Goal: Complete application form: Complete application form

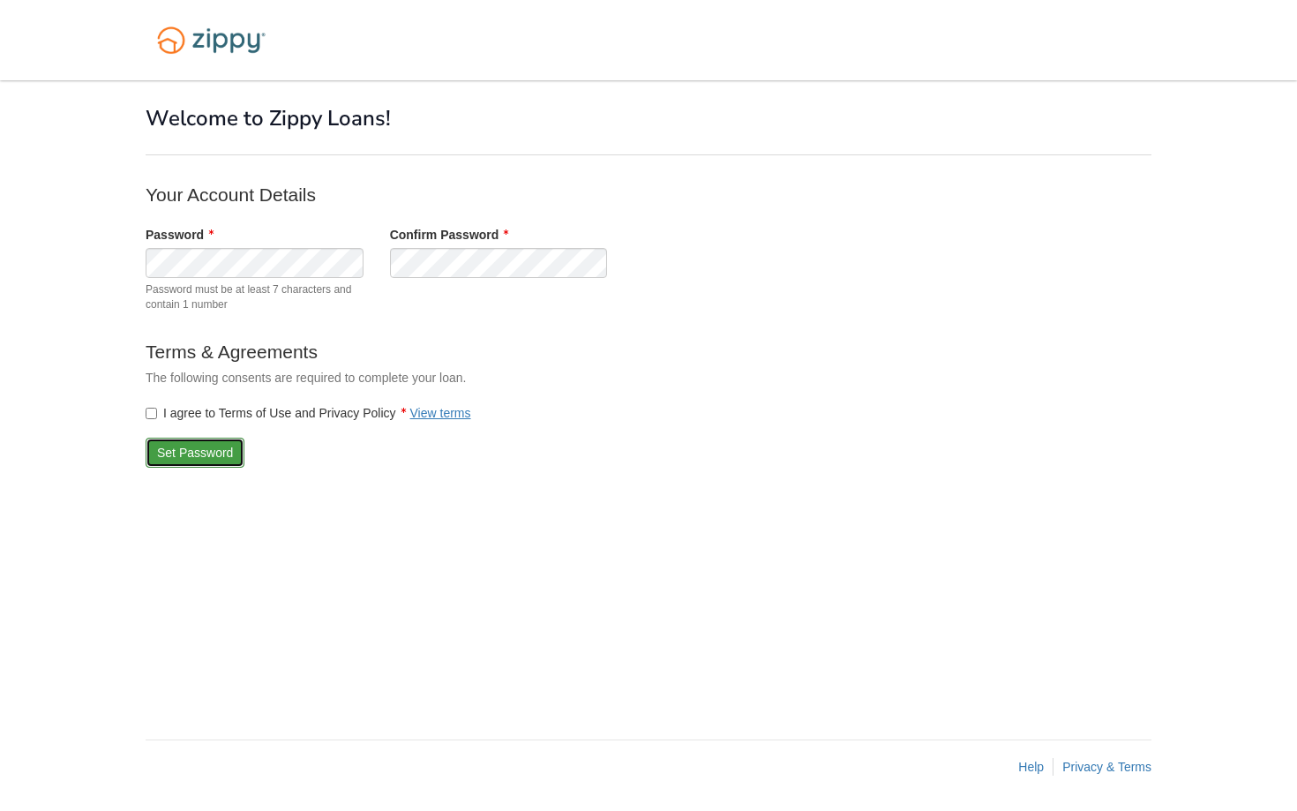
click at [173, 460] on button "Set Password" at bounding box center [195, 453] width 99 height 30
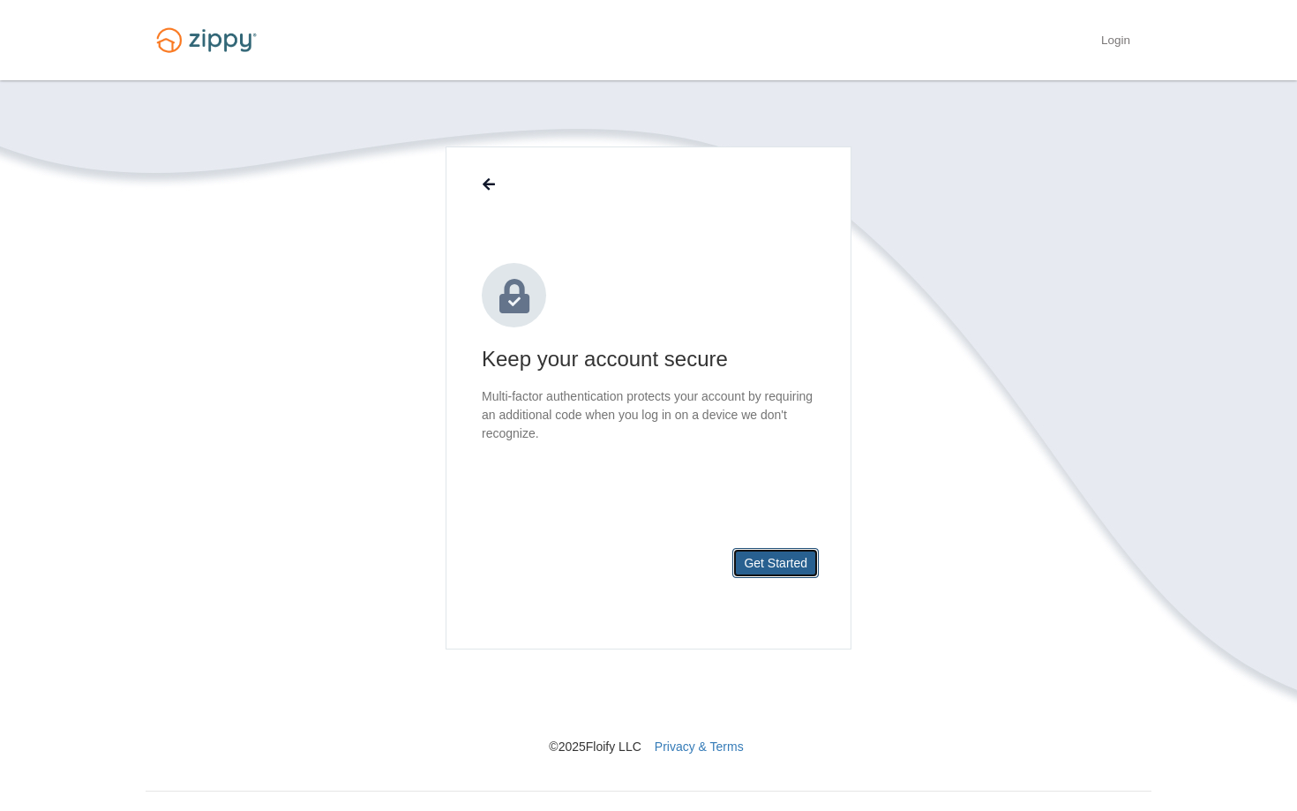
click at [773, 556] on button "Get Started" at bounding box center [775, 563] width 86 height 30
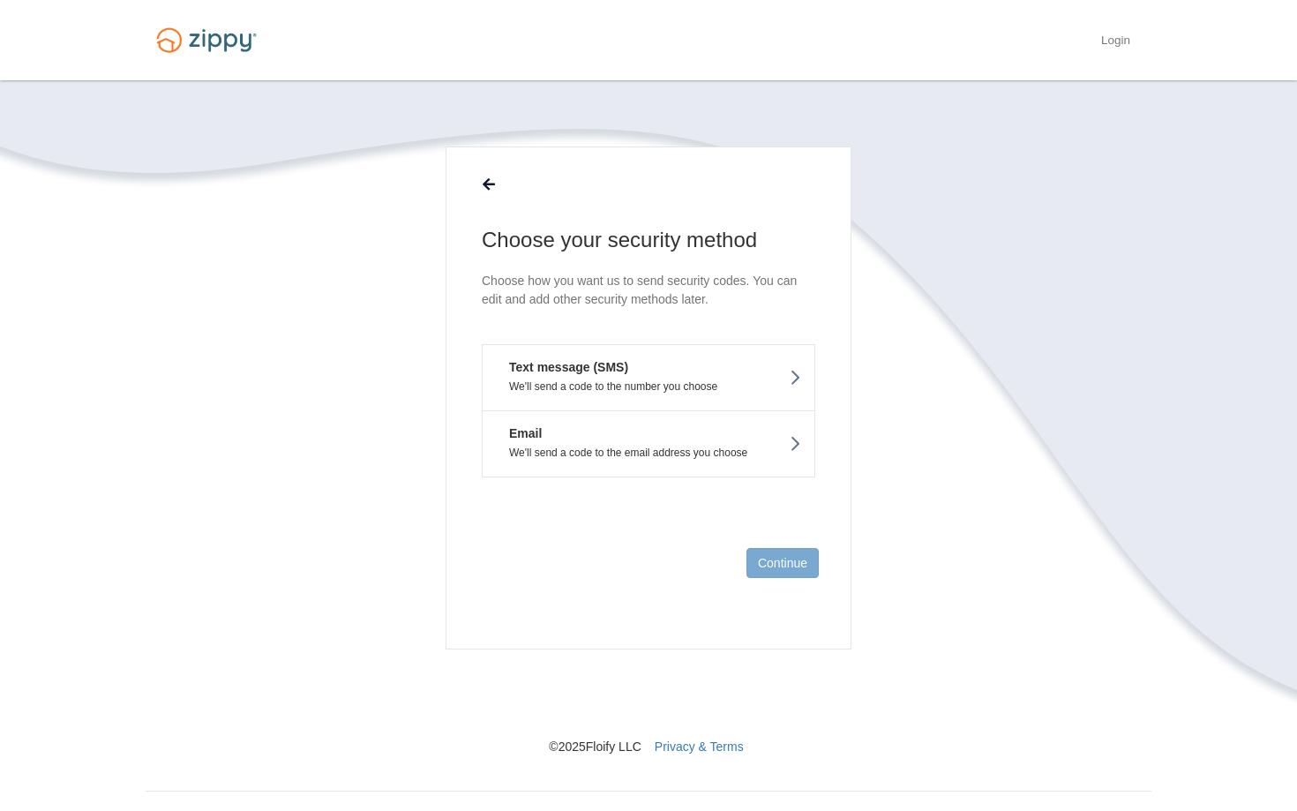
click at [724, 383] on p "We'll send a code to the number you choose" at bounding box center [648, 386] width 305 height 12
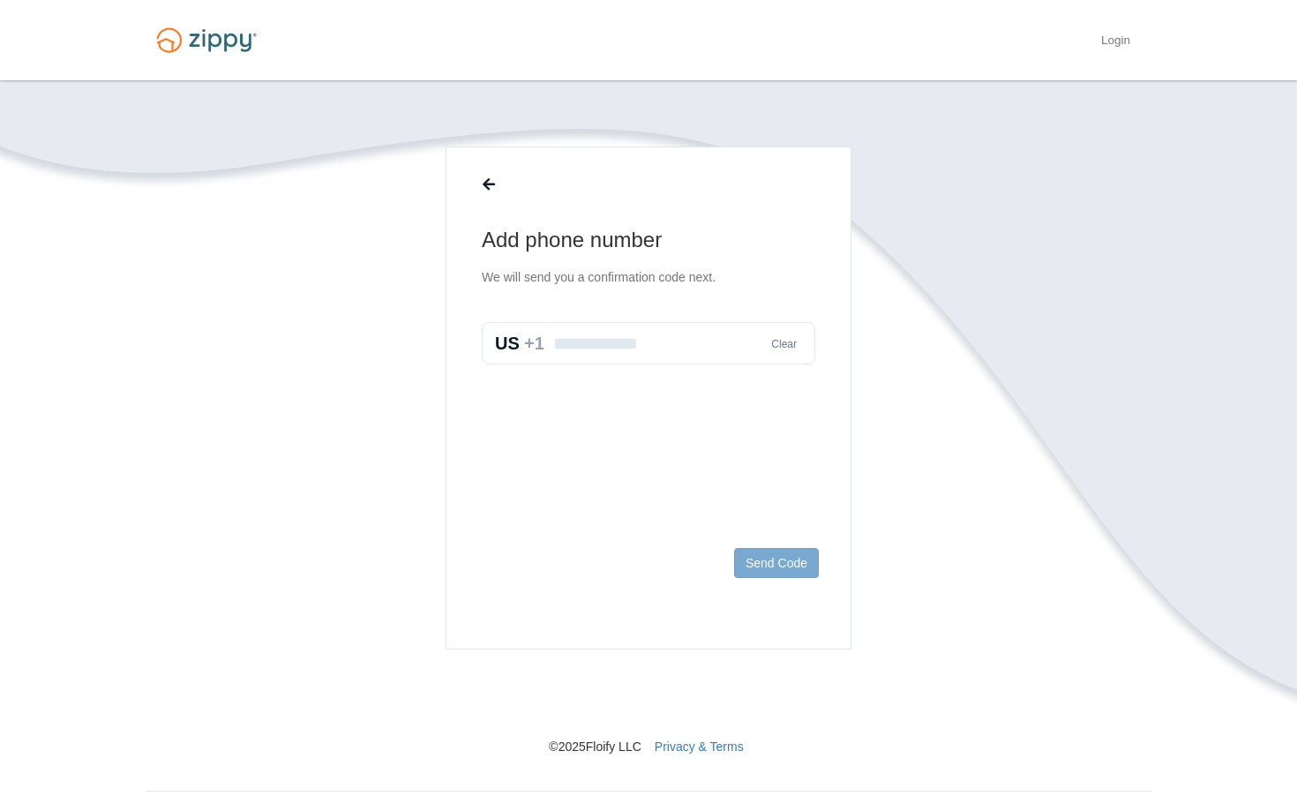
click at [651, 340] on input "text" at bounding box center [649, 343] width 334 height 42
type input "**********"
click at [750, 566] on button "Send Code" at bounding box center [776, 563] width 85 height 30
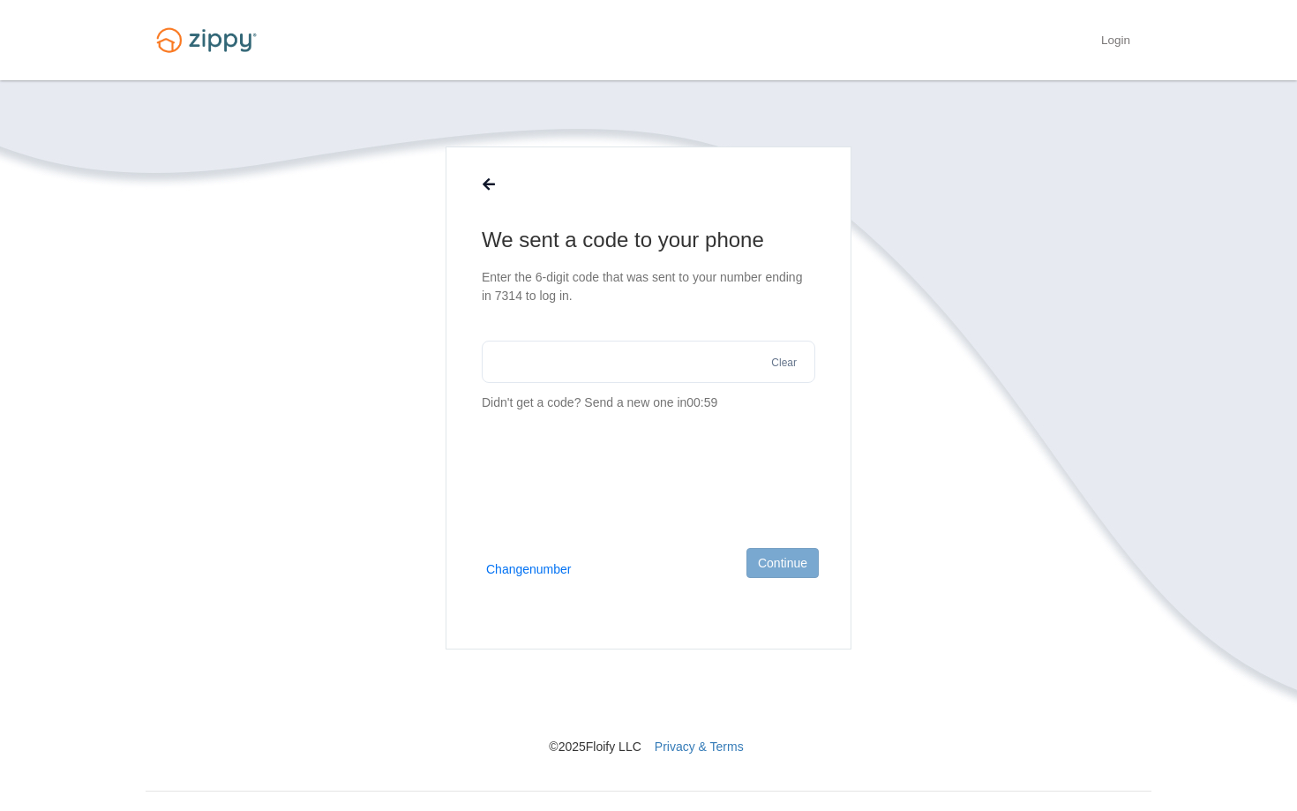
click at [638, 364] on input "text" at bounding box center [649, 362] width 334 height 42
type input "******"
click at [779, 559] on button "Continue" at bounding box center [782, 563] width 72 height 30
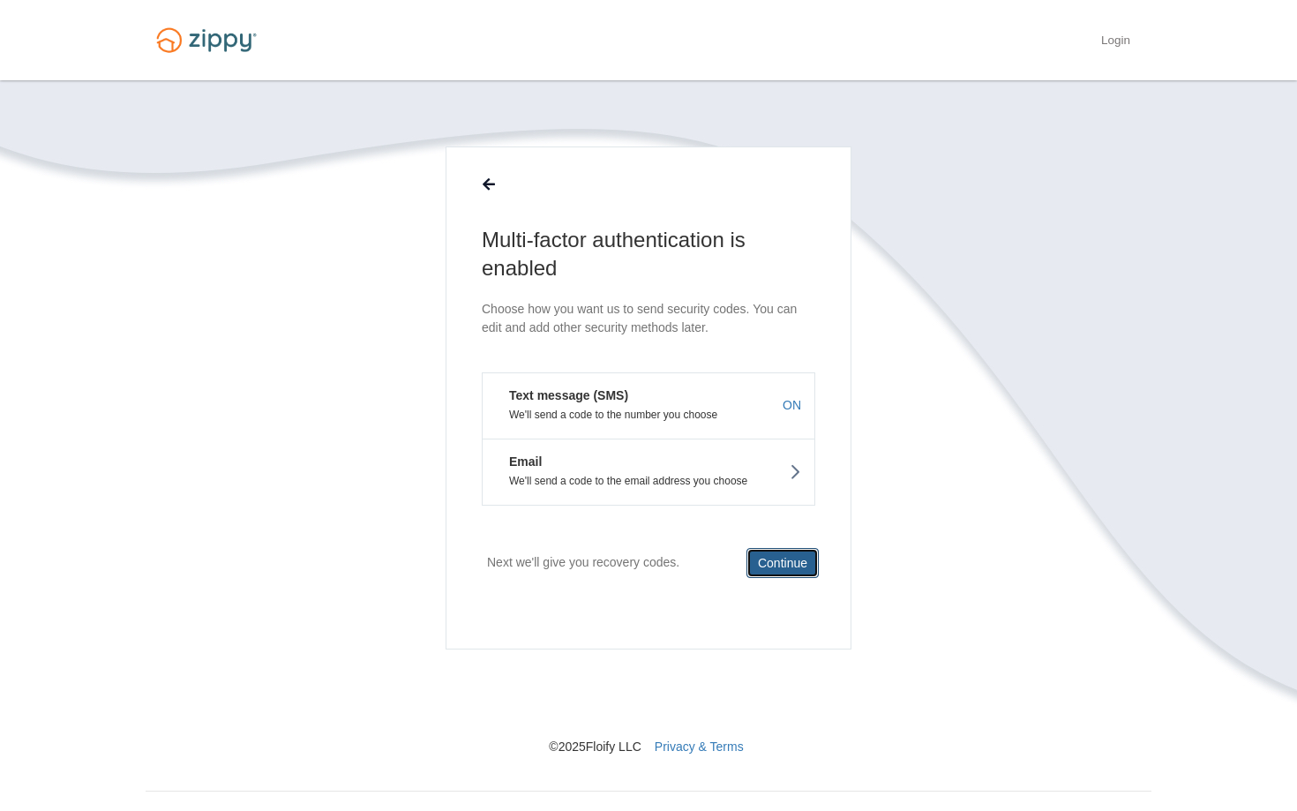
click at [776, 567] on button "Continue" at bounding box center [782, 563] width 72 height 30
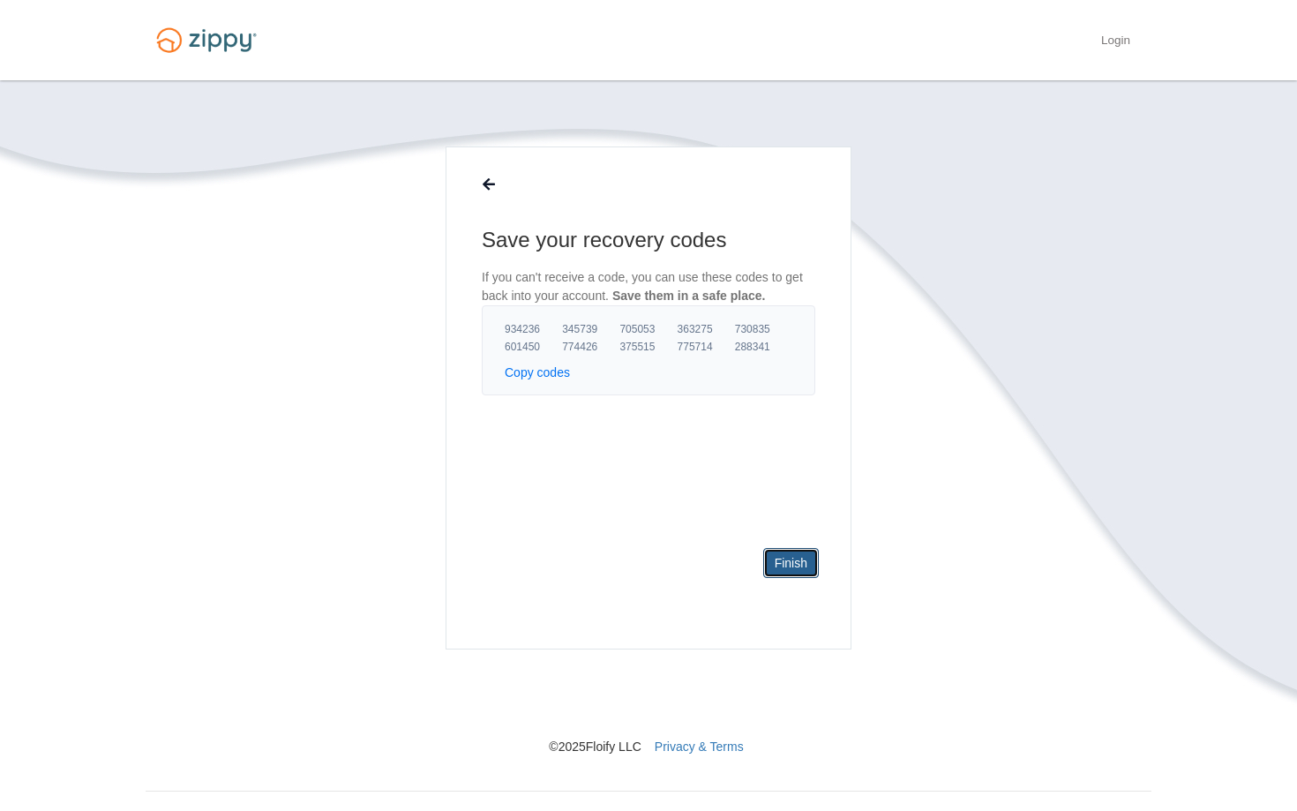
click at [789, 566] on link "Finish" at bounding box center [791, 563] width 56 height 30
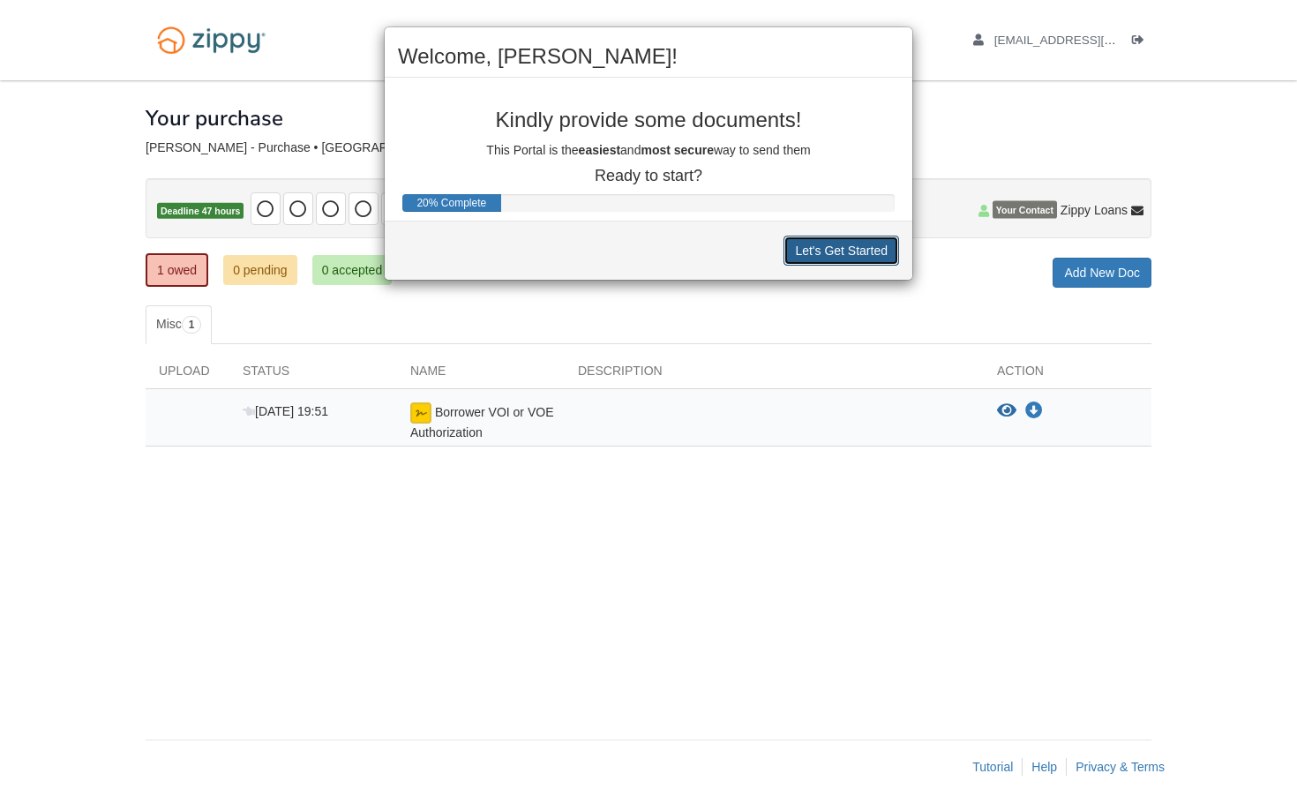
click at [790, 257] on button "Let's Get Started" at bounding box center [842, 251] width 116 height 30
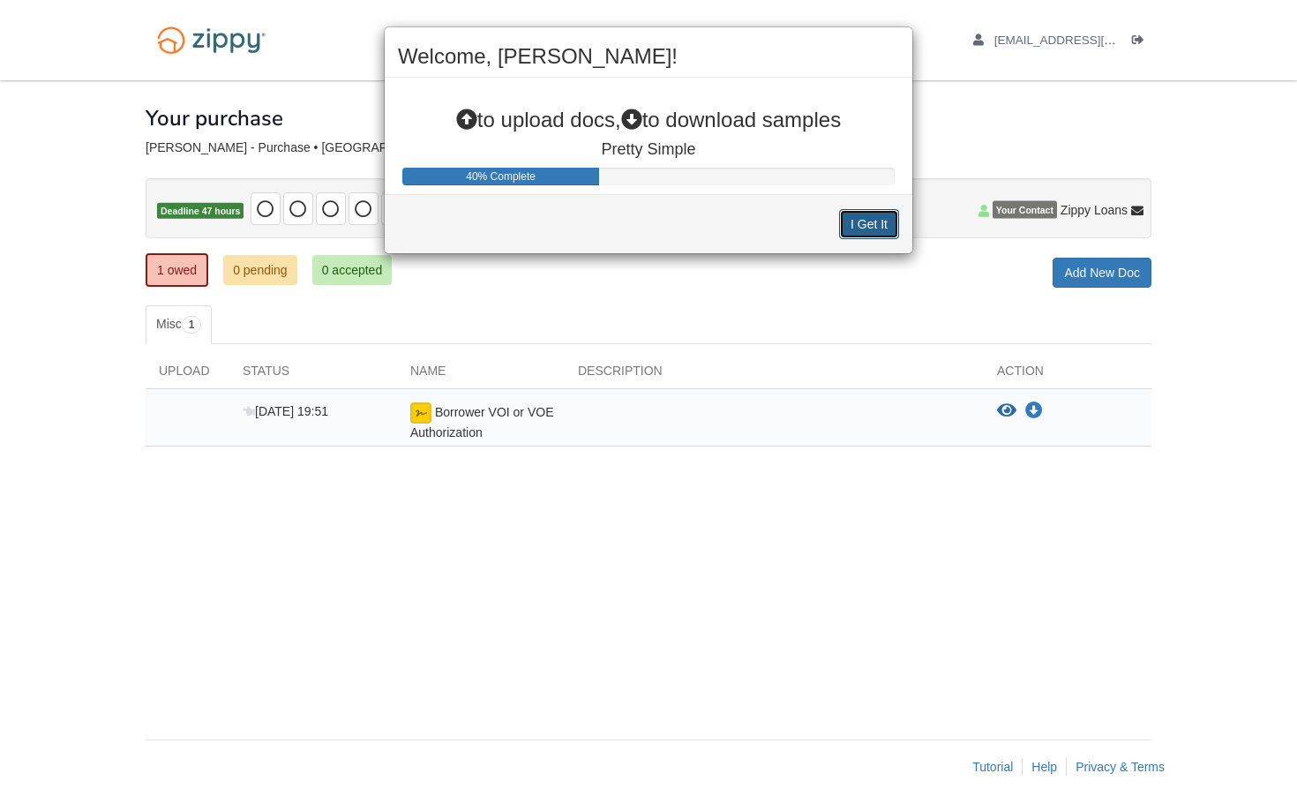
click at [849, 225] on button "I Get It" at bounding box center [869, 224] width 60 height 30
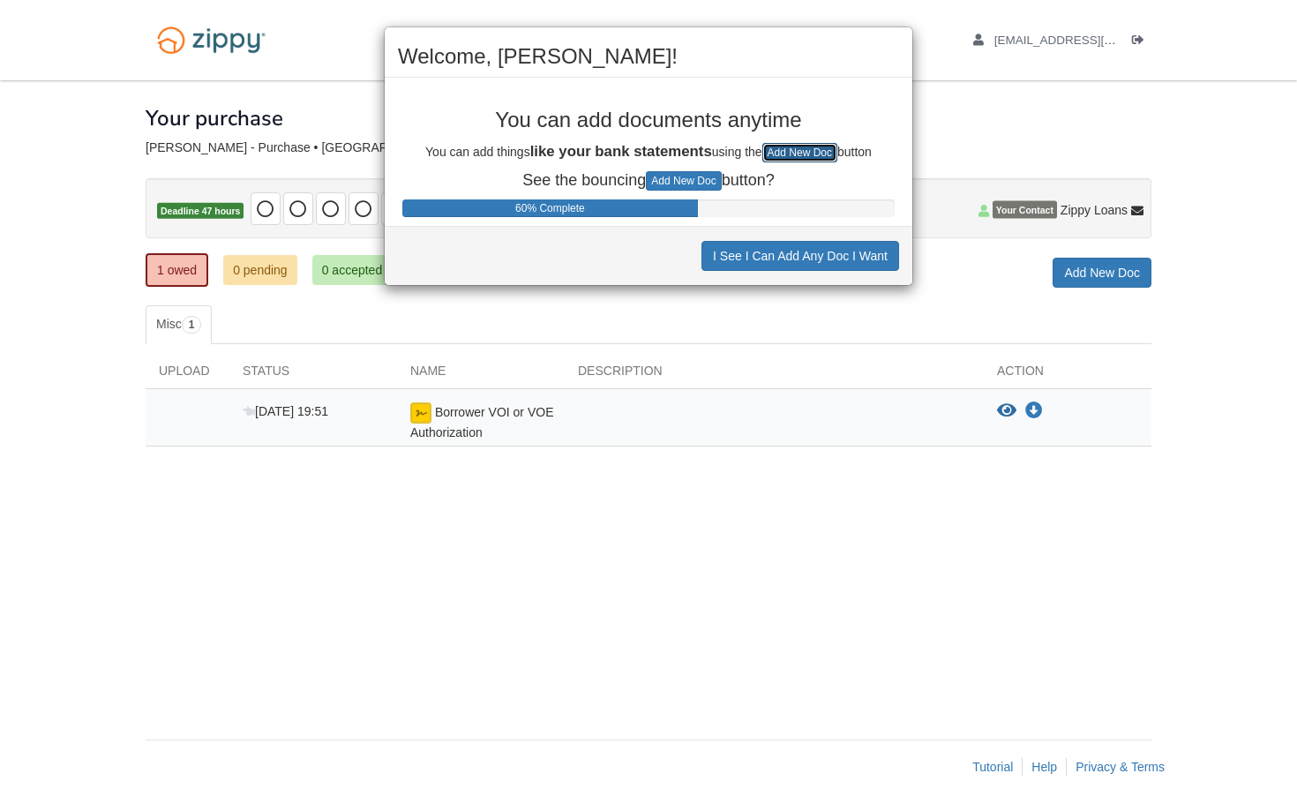
click at [803, 154] on button "Add New Doc" at bounding box center [799, 152] width 75 height 19
click at [791, 258] on button "I See I Can Add Any Doc I Want" at bounding box center [800, 256] width 198 height 30
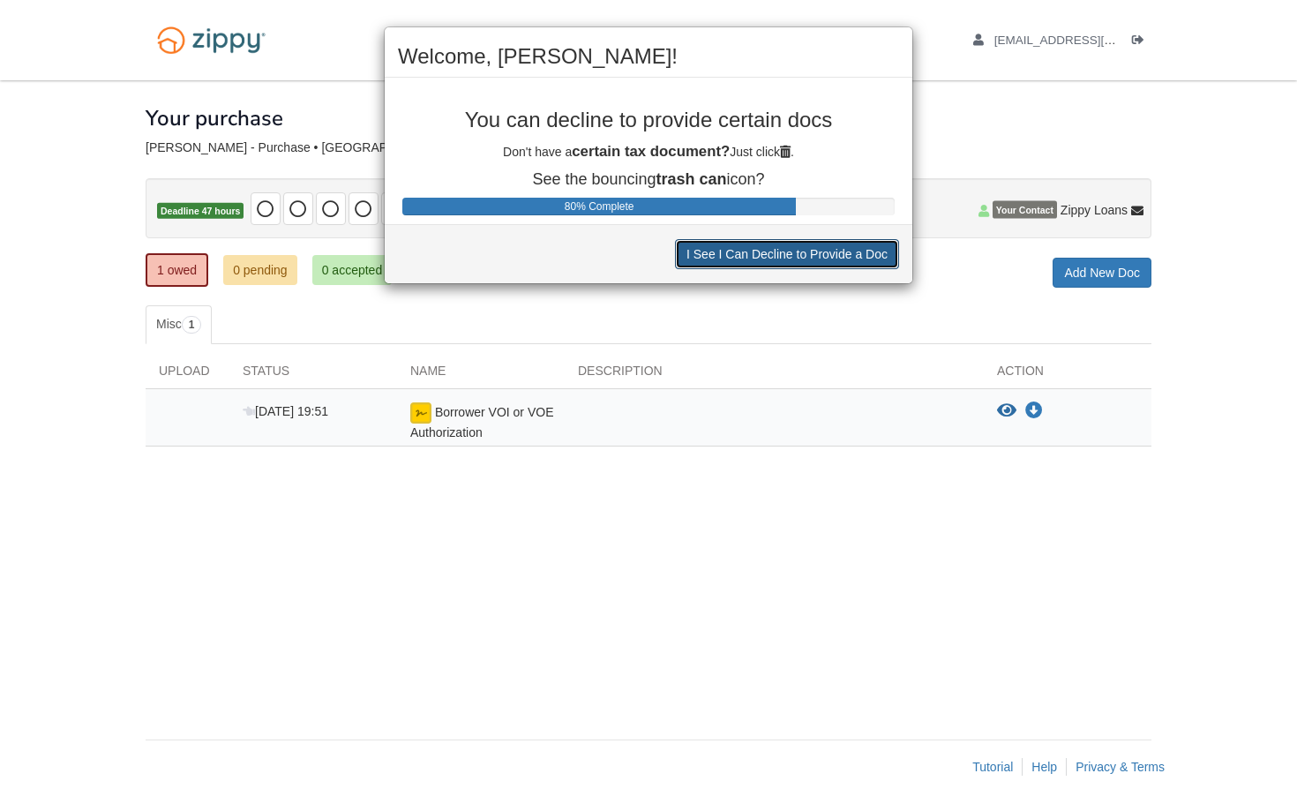
click at [791, 258] on button "I See I Can Decline to Provide a Doc" at bounding box center [787, 254] width 224 height 30
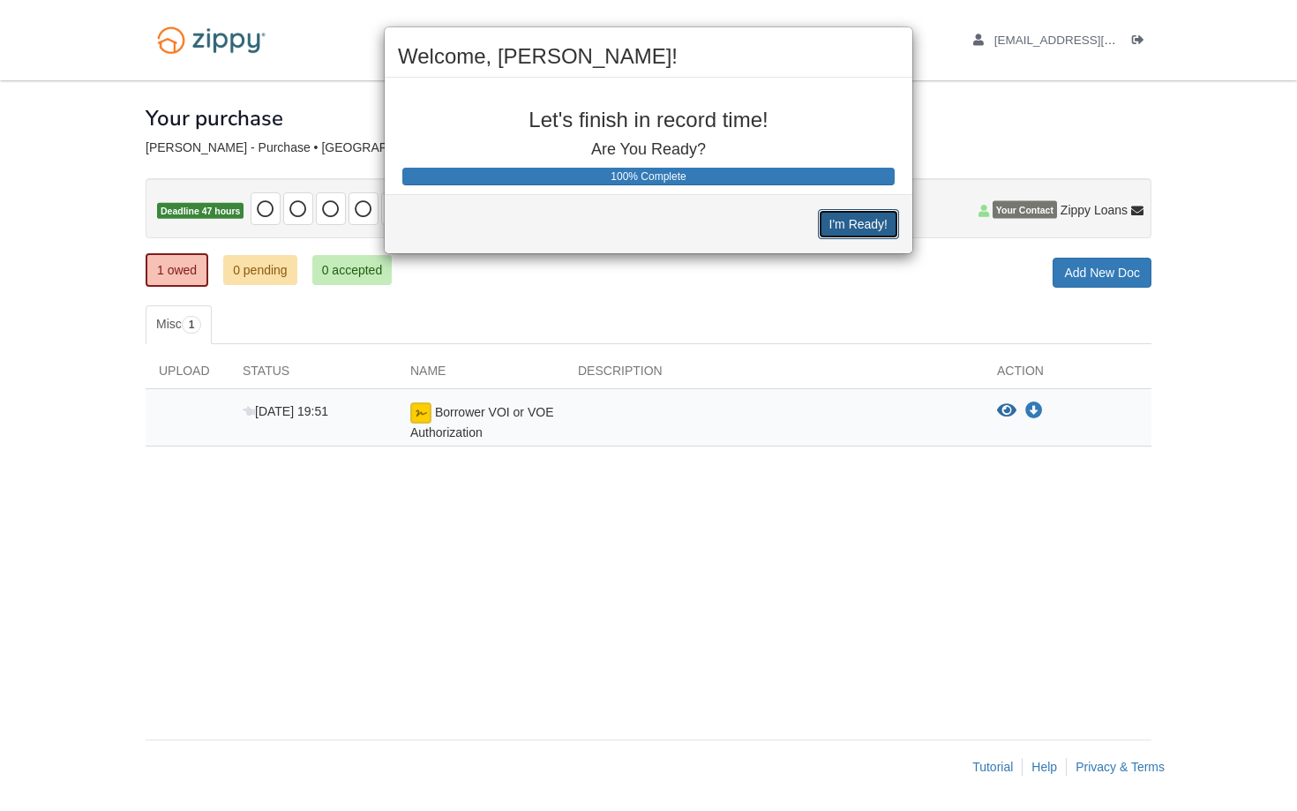
click at [843, 215] on button "I'm Ready!" at bounding box center [858, 224] width 81 height 30
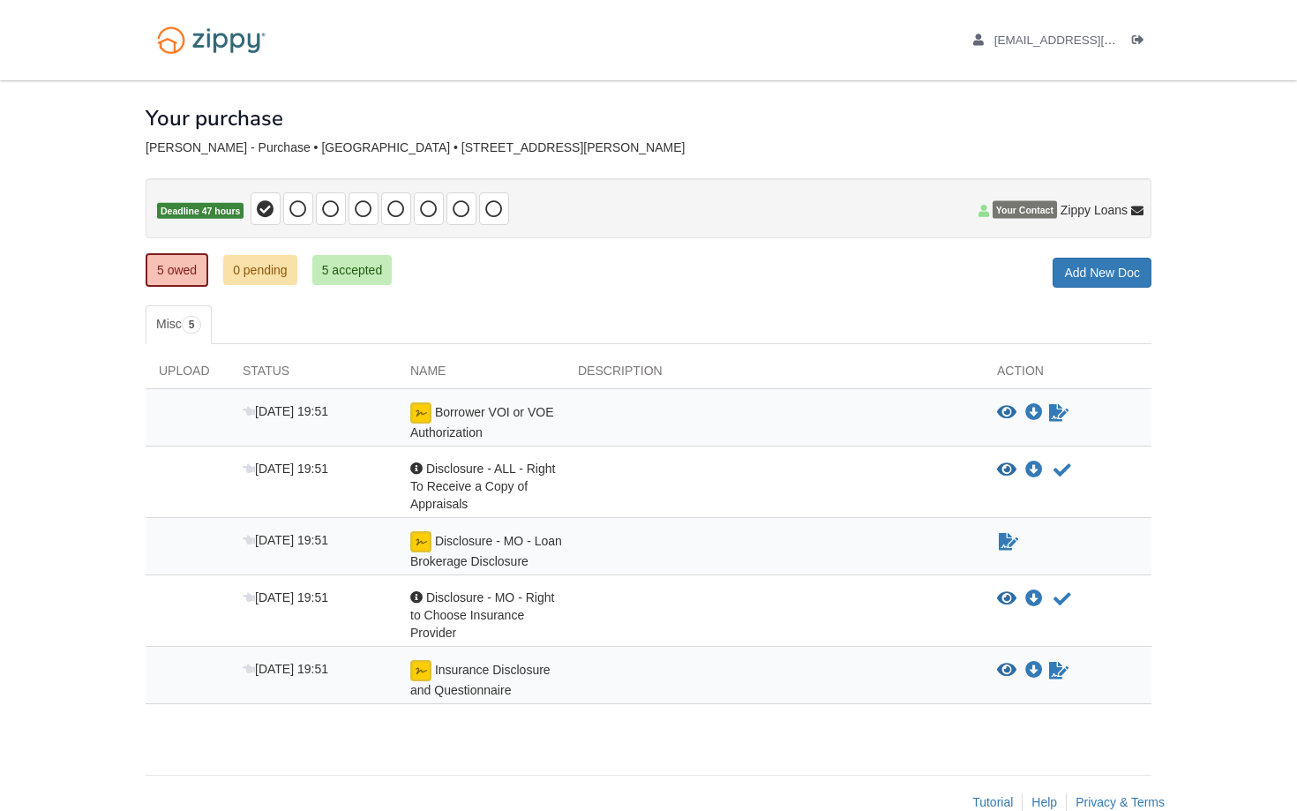
scroll to position [34, 0]
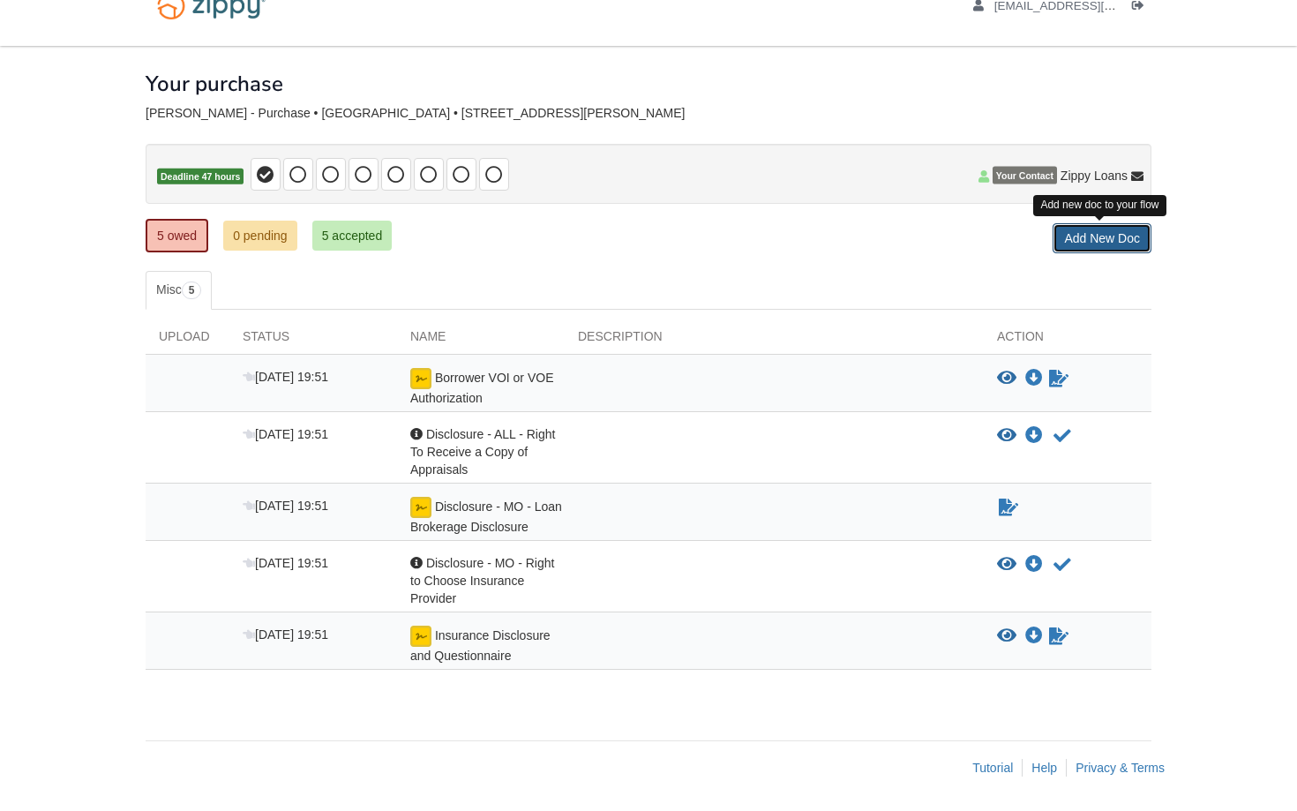
click at [1076, 239] on link "Add New Doc" at bounding box center [1102, 238] width 99 height 30
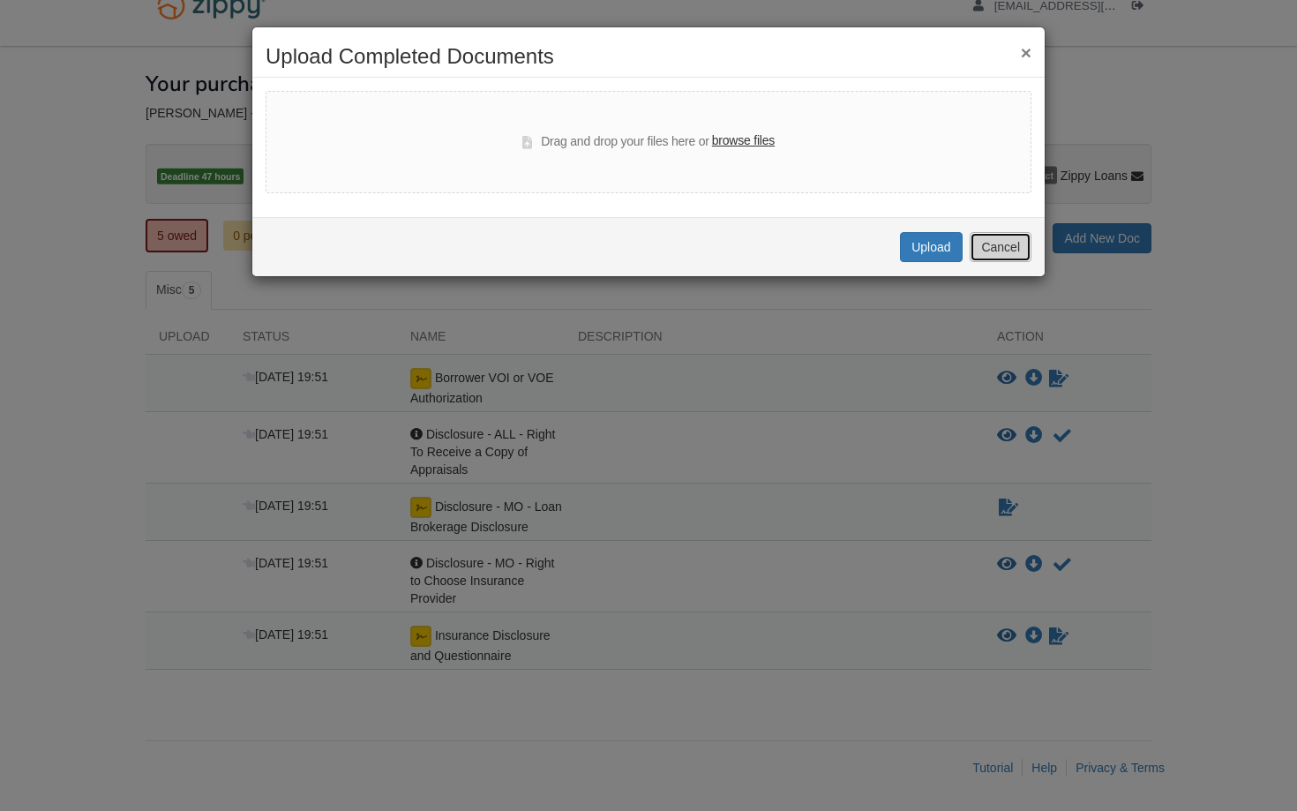
click at [973, 248] on button "Cancel" at bounding box center [1001, 247] width 62 height 30
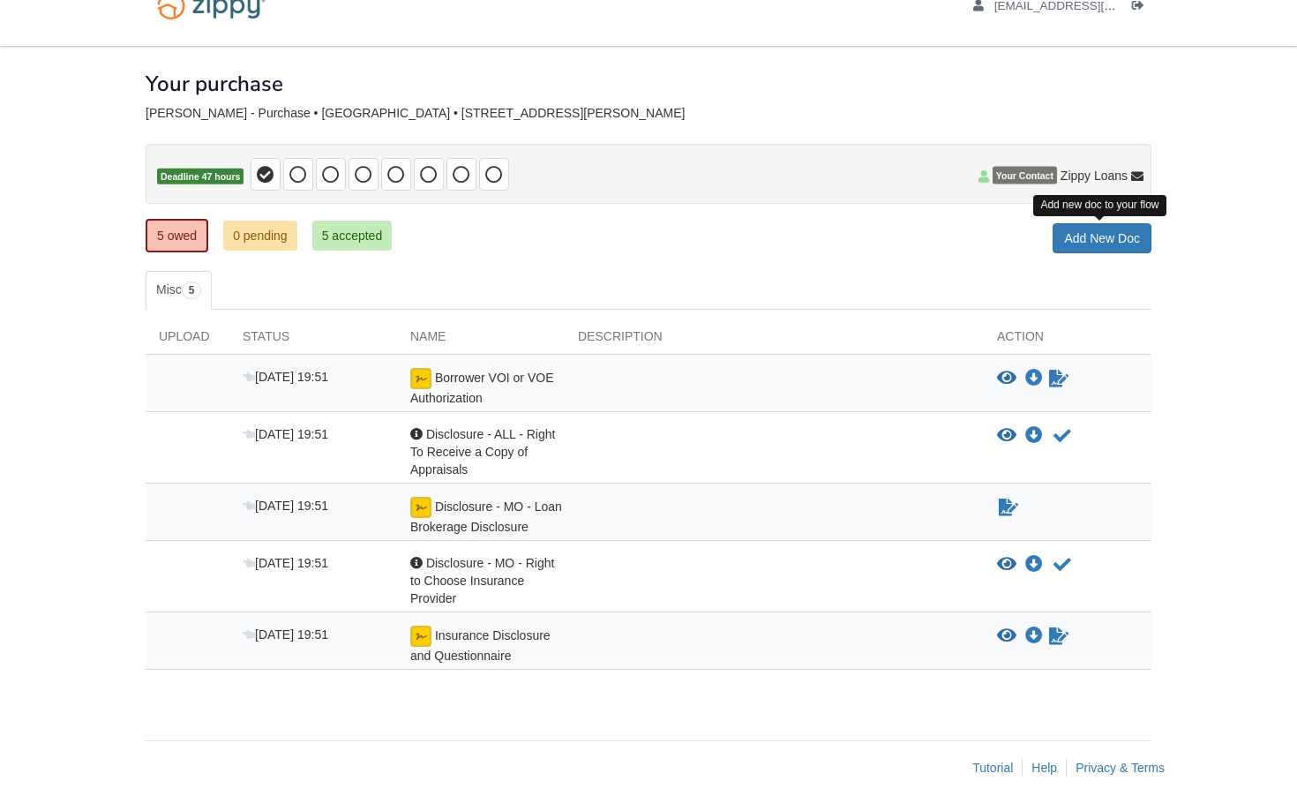
click at [743, 372] on div at bounding box center [774, 387] width 419 height 39
click at [1052, 376] on icon "Sign Form" at bounding box center [1058, 379] width 19 height 18
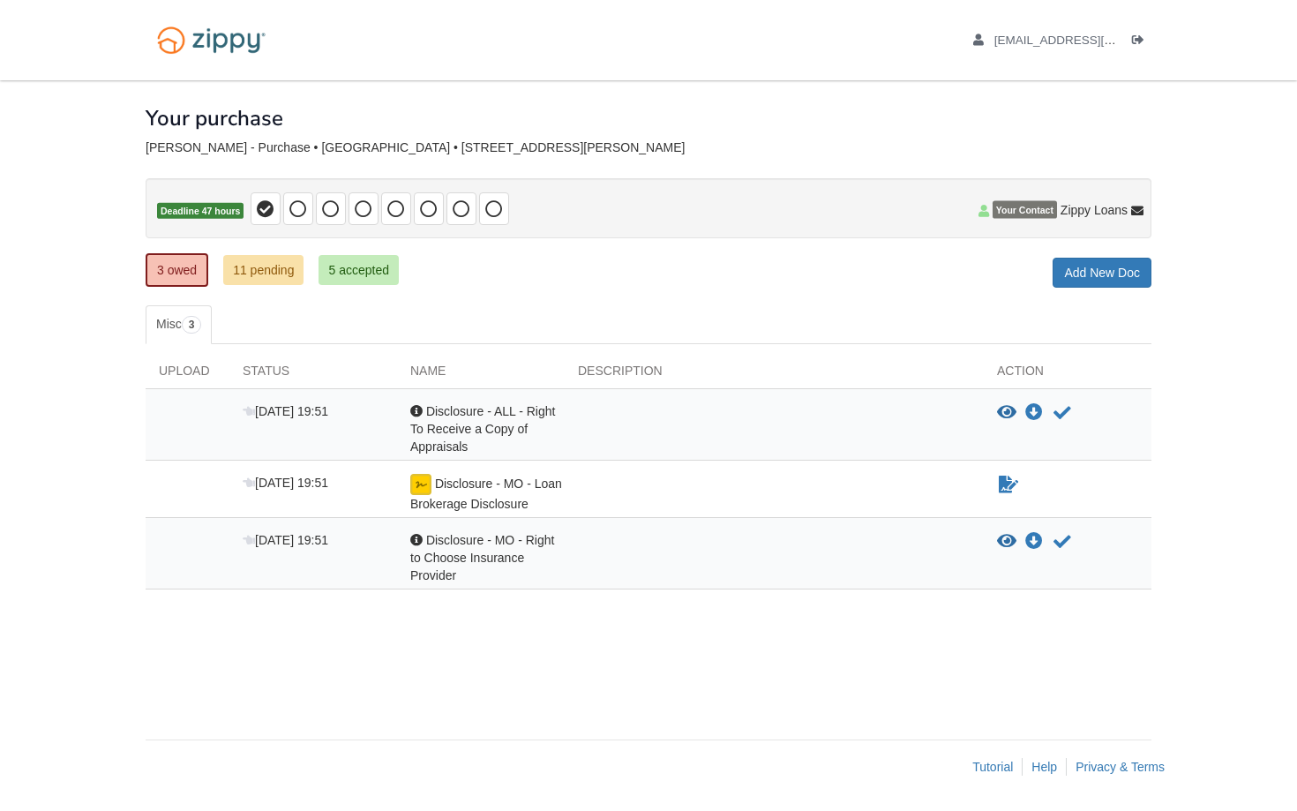
click at [539, 482] on span "Disclosure - MO - Loan Brokerage Disclosure" at bounding box center [486, 493] width 152 height 34
click at [419, 486] on img at bounding box center [420, 484] width 21 height 21
click at [247, 271] on link "11 pending" at bounding box center [263, 270] width 80 height 30
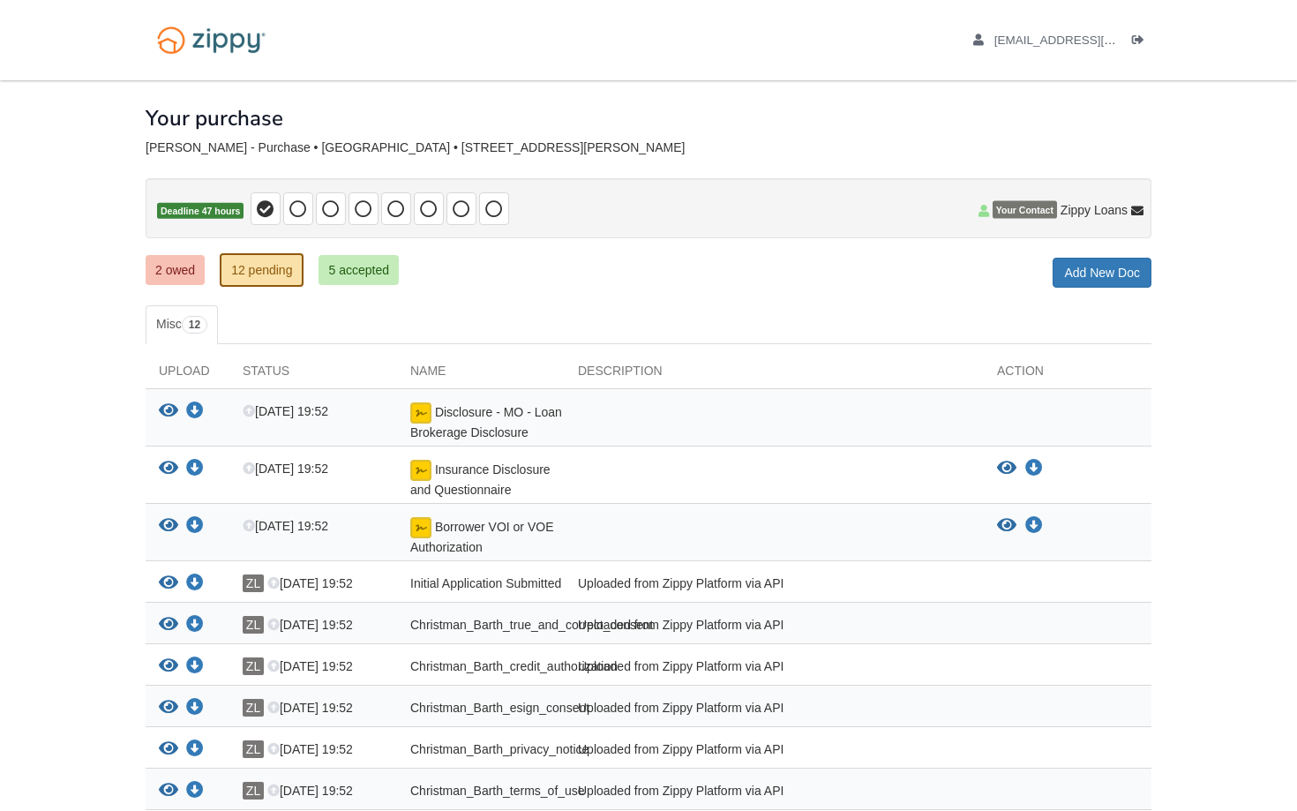
click at [358, 270] on link "5 accepted" at bounding box center [359, 270] width 80 height 30
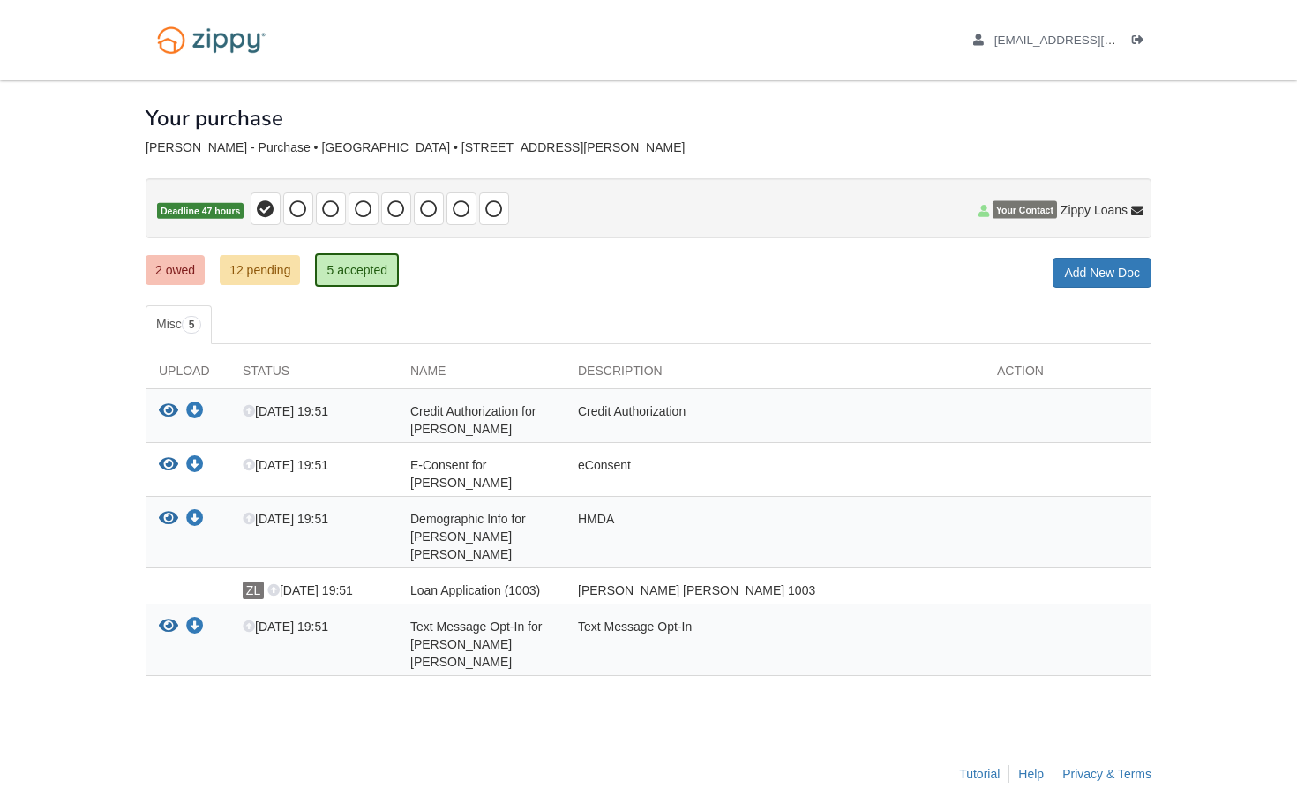
click at [290, 267] on link "12 pending" at bounding box center [260, 270] width 80 height 30
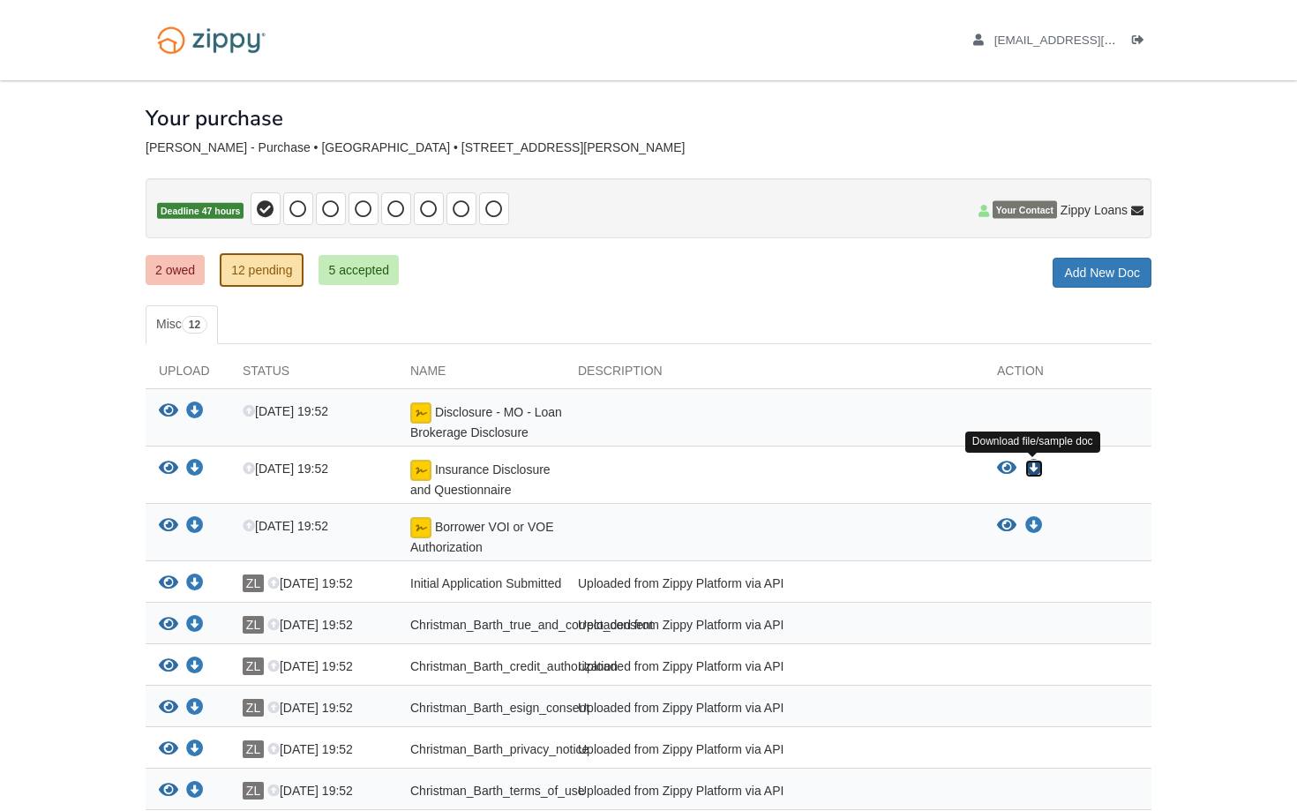
click at [1033, 464] on icon "Download Insurance Disclosure and Questionnaire" at bounding box center [1034, 469] width 18 height 18
click at [1037, 528] on icon "Download Borrower VOI or VOE Authorization" at bounding box center [1034, 526] width 18 height 18
click at [578, 477] on div at bounding box center [774, 479] width 419 height 39
click at [514, 471] on span "Insurance Disclosure and Questionnaire" at bounding box center [480, 479] width 140 height 34
click at [428, 484] on span "Insurance Disclosure and Questionnaire" at bounding box center [480, 479] width 140 height 34
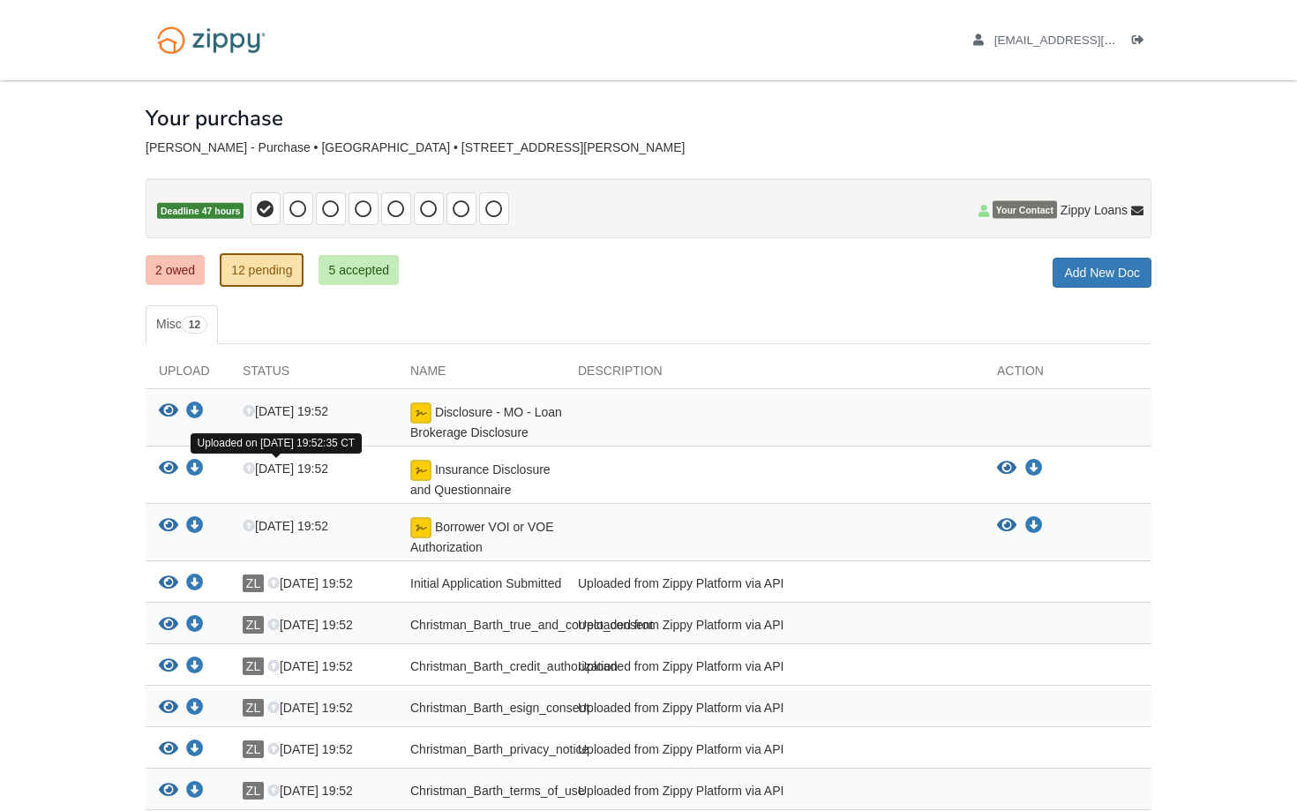
click at [263, 472] on span "Sep 24 19:52" at bounding box center [286, 468] width 86 height 14
click at [477, 476] on div "Insurance Disclosure and Questionnaire" at bounding box center [481, 479] width 168 height 39
click at [474, 529] on span "Borrower VOI or VOE Authorization" at bounding box center [481, 537] width 143 height 34
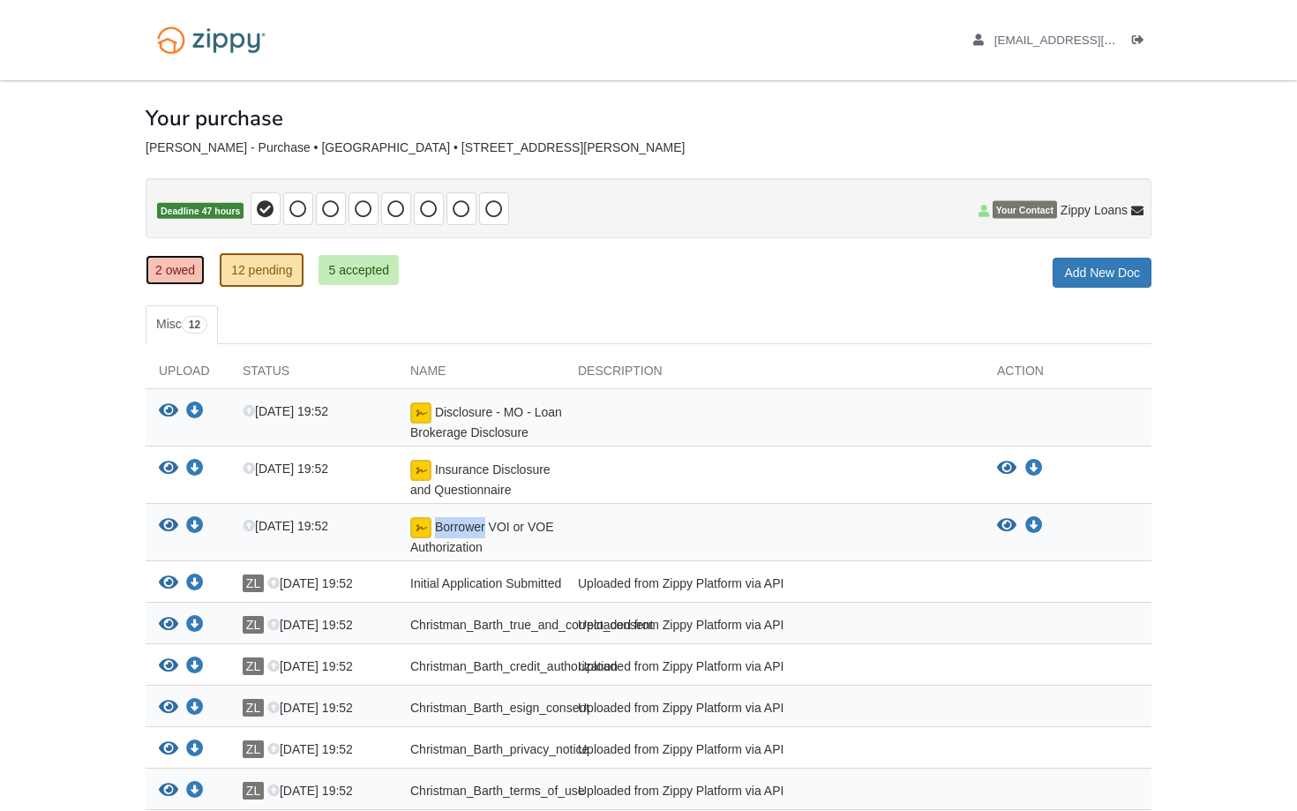
click at [166, 269] on link "2 owed" at bounding box center [175, 270] width 59 height 30
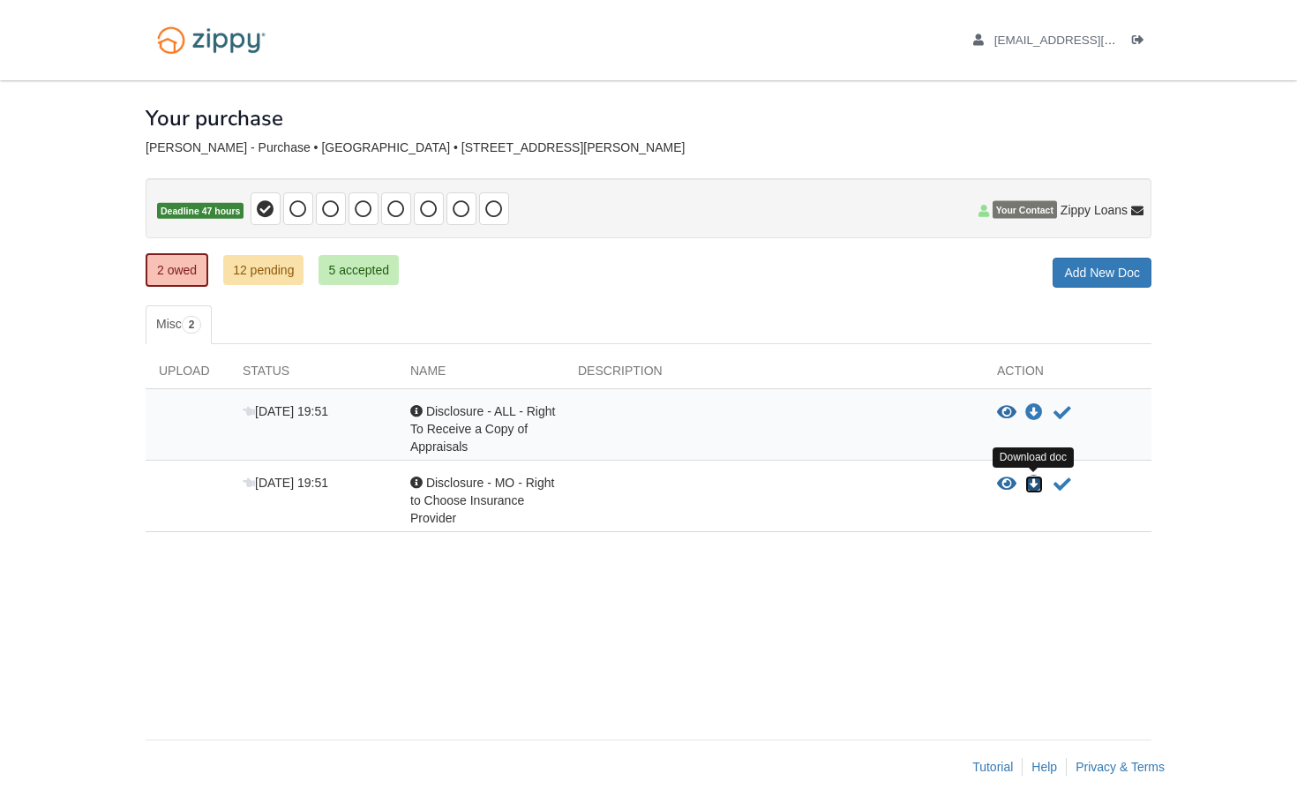
click at [1040, 484] on icon "Download Disclosure - MO - Right to Choose Insurance Provider" at bounding box center [1034, 485] width 18 height 18
click at [1026, 416] on icon "Download Disclosure - ALL - Right To Receive a Copy of Appraisals" at bounding box center [1034, 413] width 18 height 18
click at [909, 481] on div at bounding box center [774, 500] width 419 height 53
click at [552, 442] on div "Acknowledgement Disclosure - ALL - Right To Receive a Copy of Appraisals" at bounding box center [481, 428] width 168 height 53
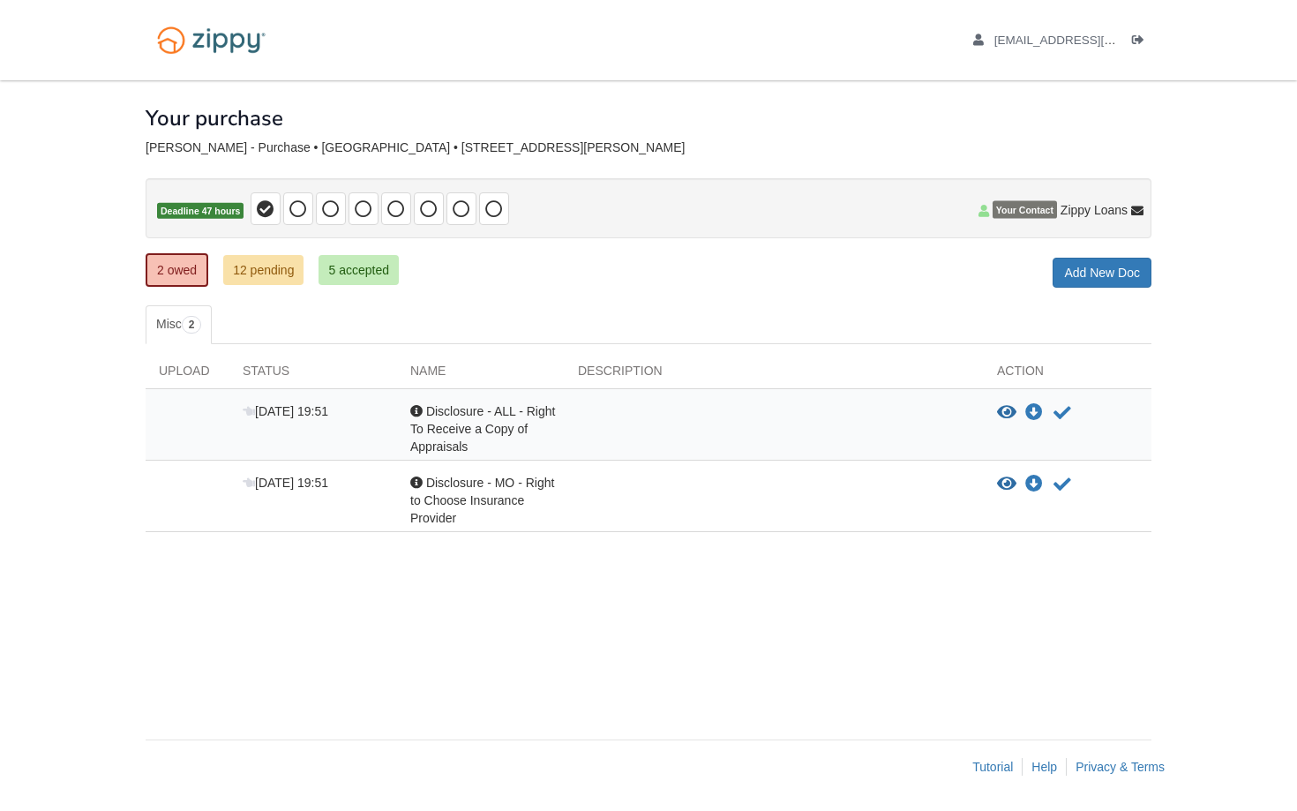
click at [502, 427] on span "Disclosure - ALL - Right To Receive a Copy of Appraisals" at bounding box center [482, 428] width 145 height 49
click at [1013, 409] on icon "View Disclosure - ALL - Right To Receive a Copy of Appraisals" at bounding box center [1006, 413] width 19 height 18
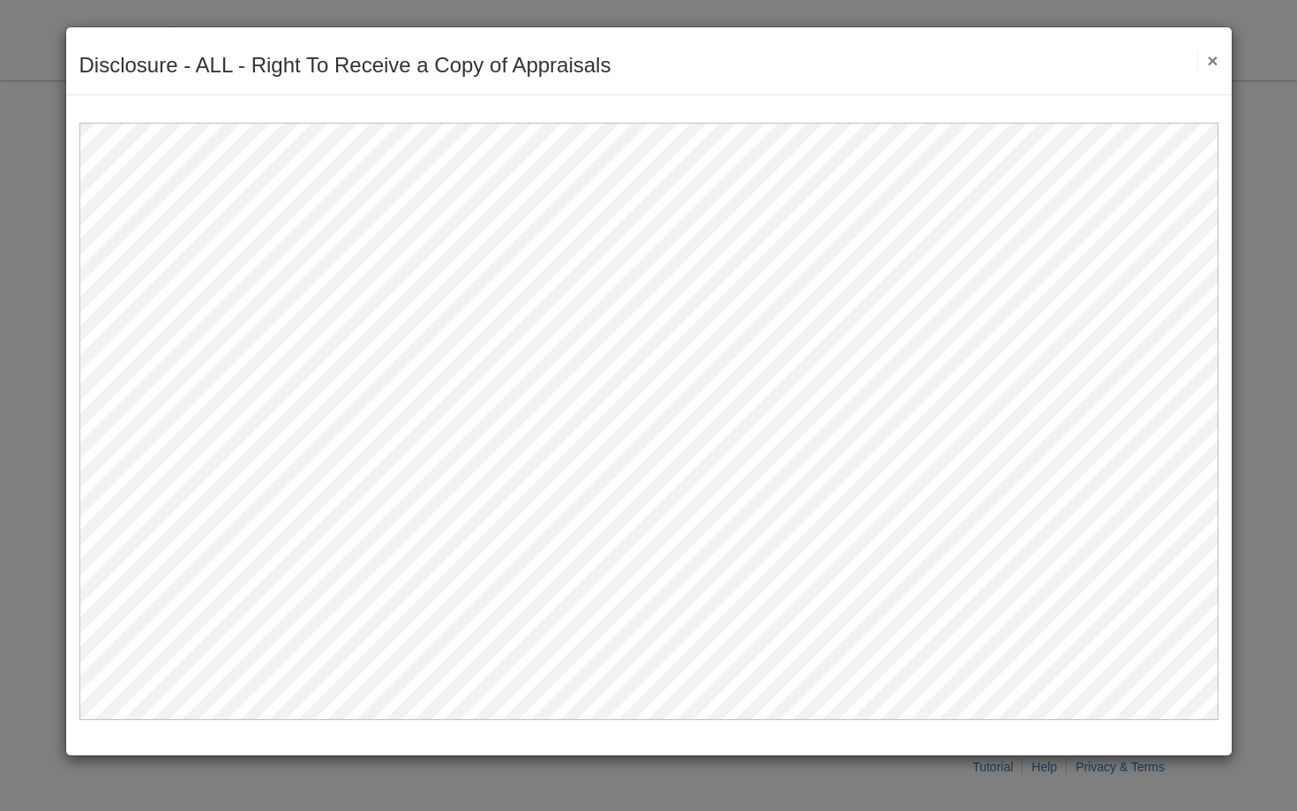
click at [1204, 57] on button "×" at bounding box center [1207, 60] width 20 height 19
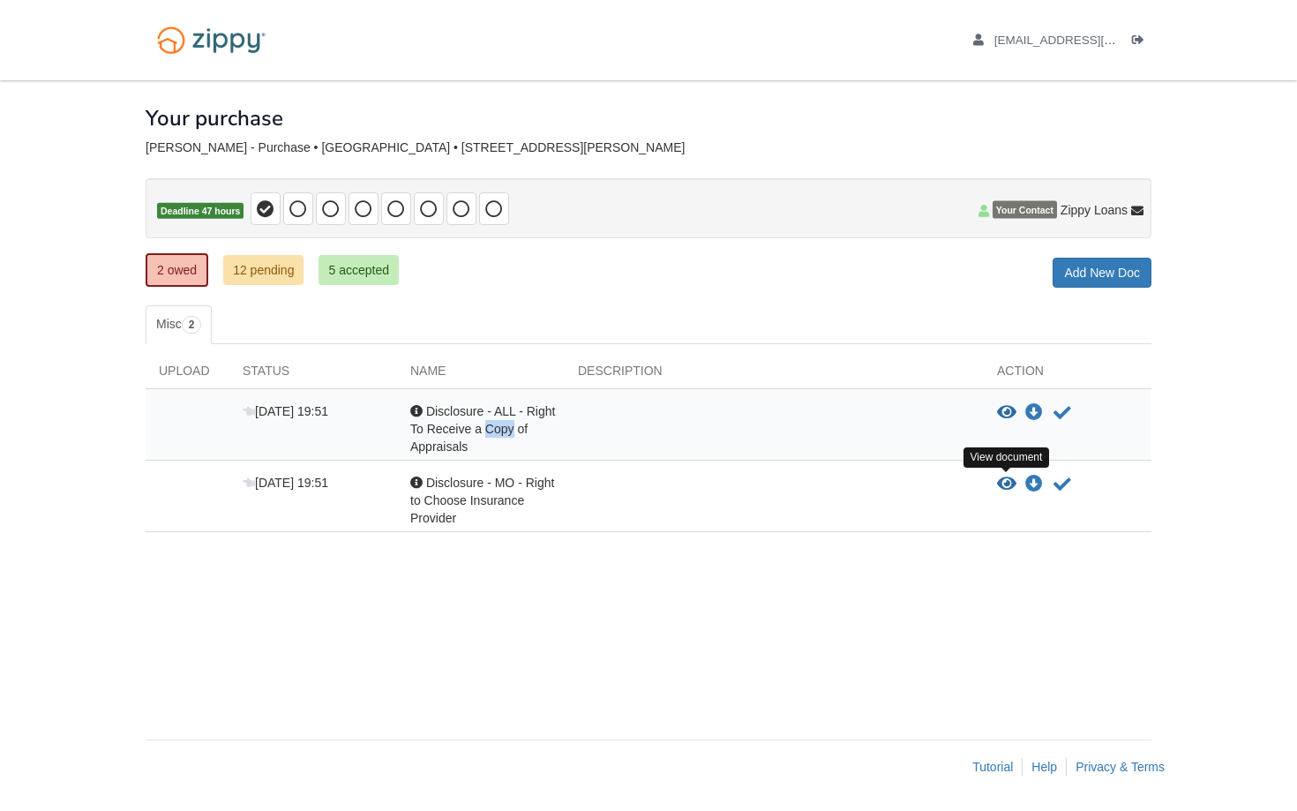
click at [1003, 482] on icon "View Disclosure - MO - Right to Choose Insurance Provider" at bounding box center [1006, 485] width 19 height 18
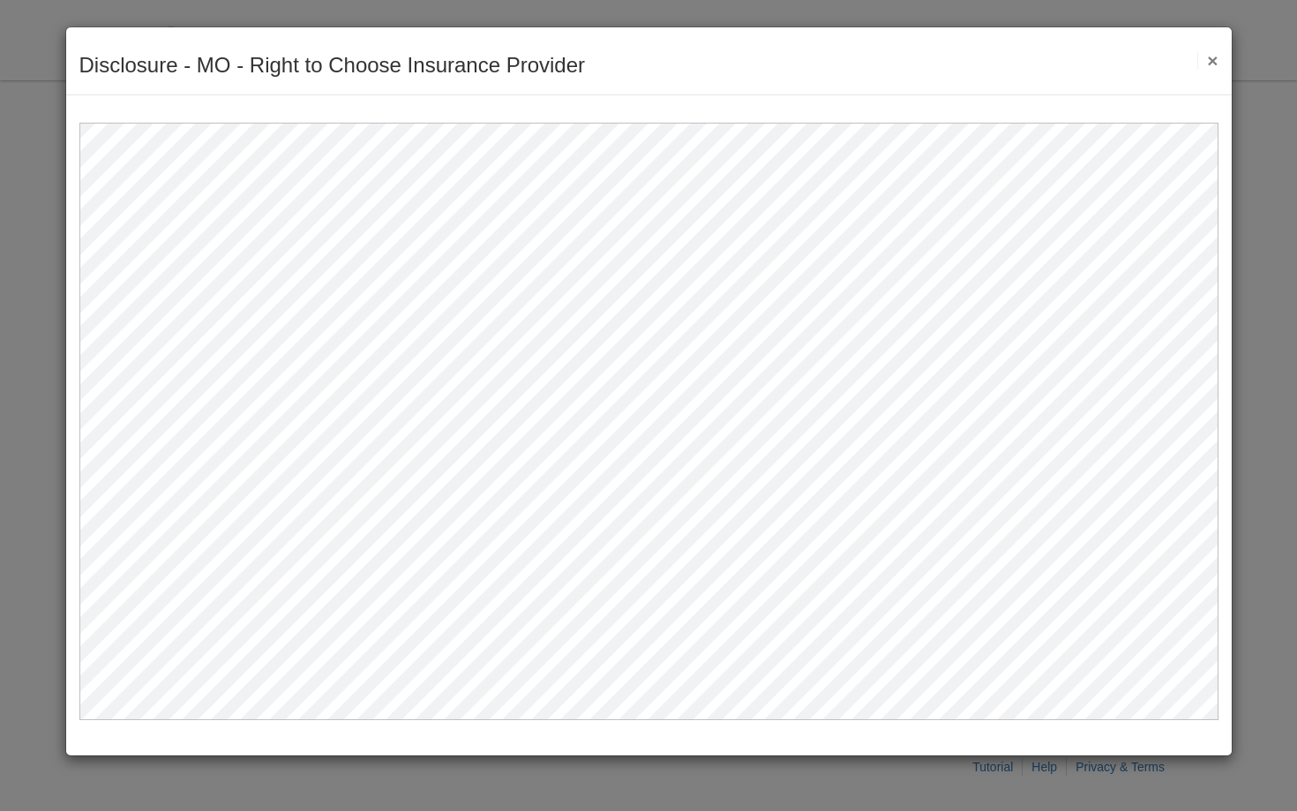
click at [1212, 58] on button "×" at bounding box center [1207, 60] width 20 height 19
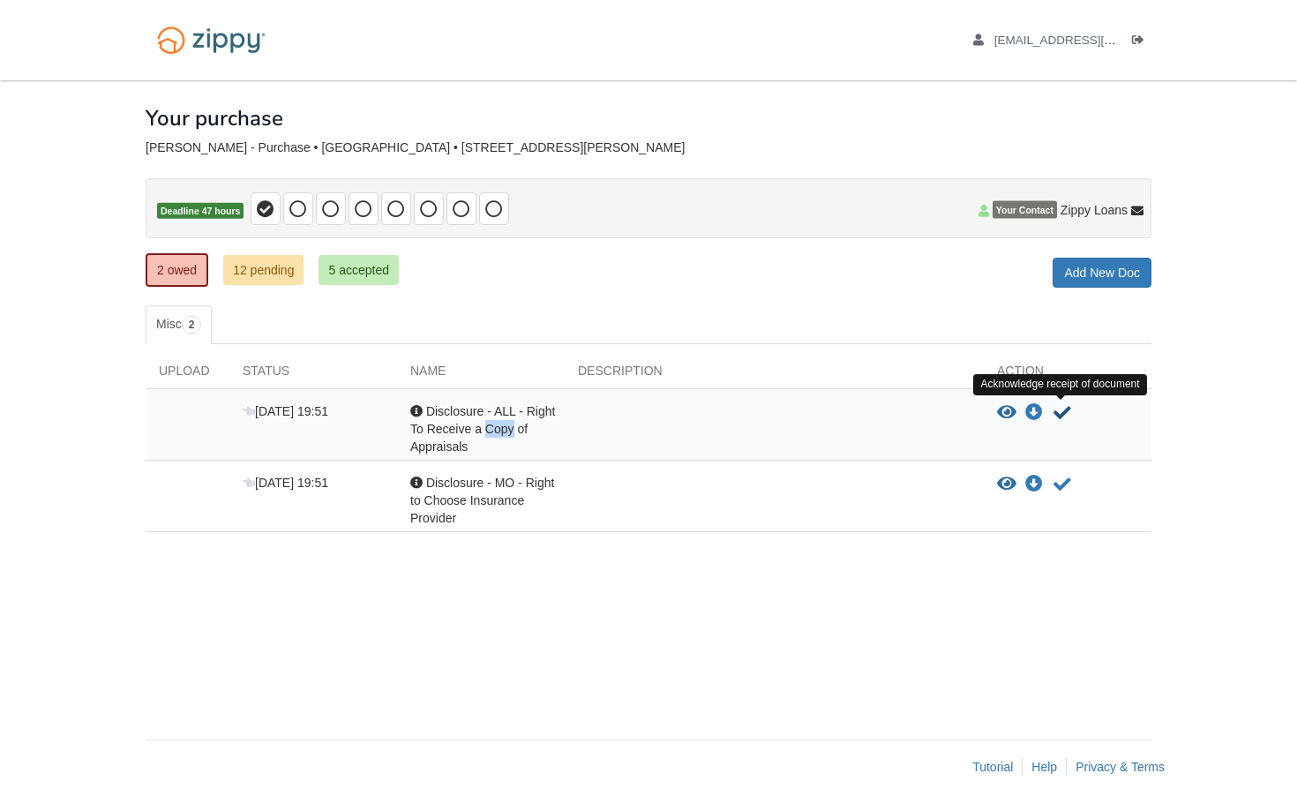
click at [1064, 411] on icon "Acknowledge receipt of document" at bounding box center [1063, 413] width 18 height 18
click at [1061, 418] on icon "Acknowledge receipt of document" at bounding box center [1063, 413] width 18 height 18
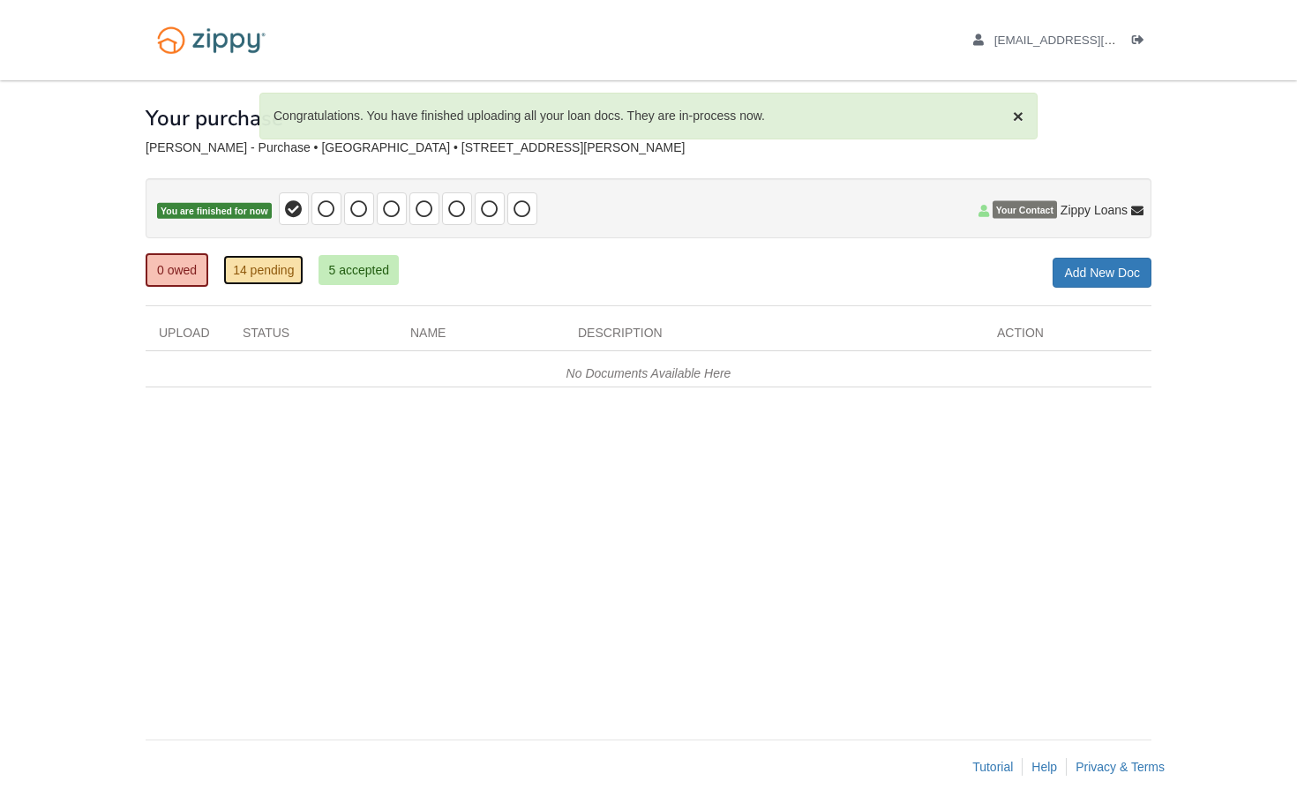
click at [275, 277] on link "14 pending" at bounding box center [263, 270] width 80 height 30
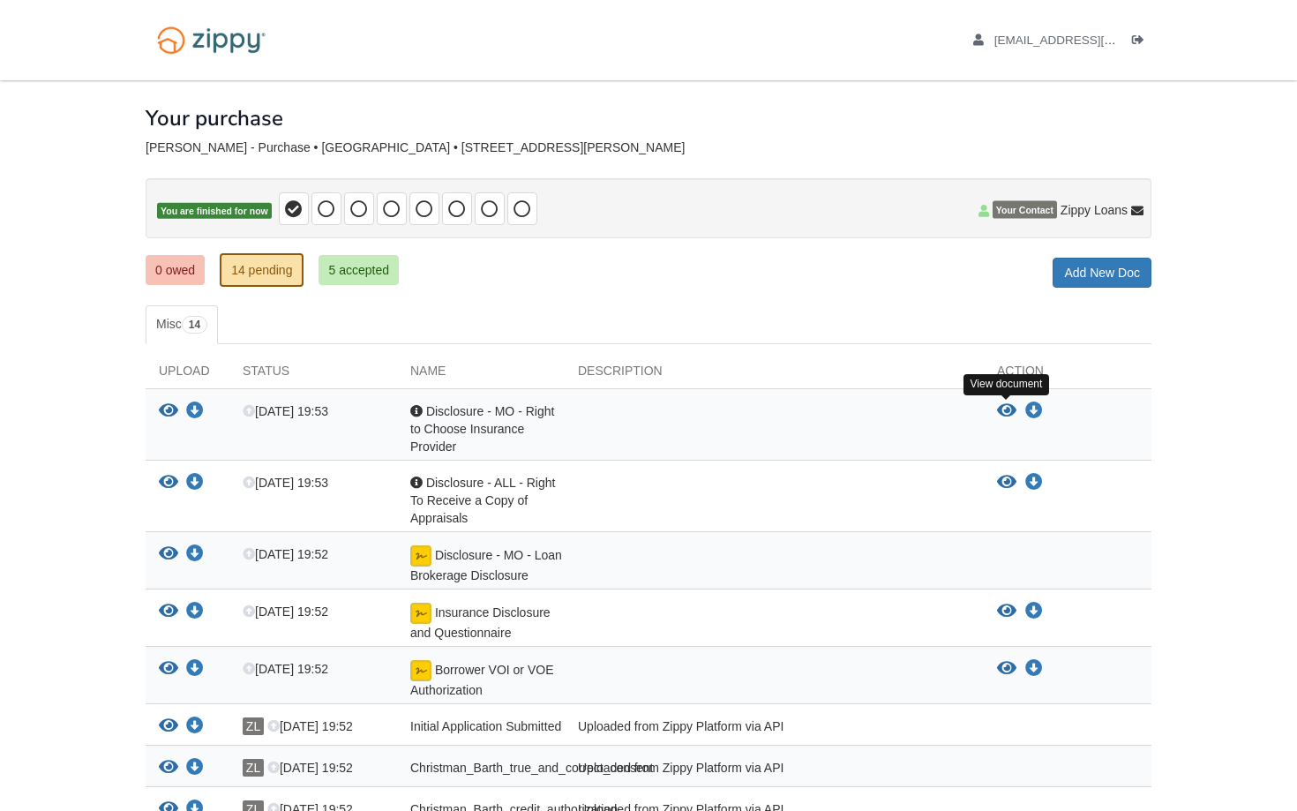
click at [1010, 411] on icon "View Disclosure - MO - Right to Choose Insurance Provider" at bounding box center [1006, 411] width 19 height 18
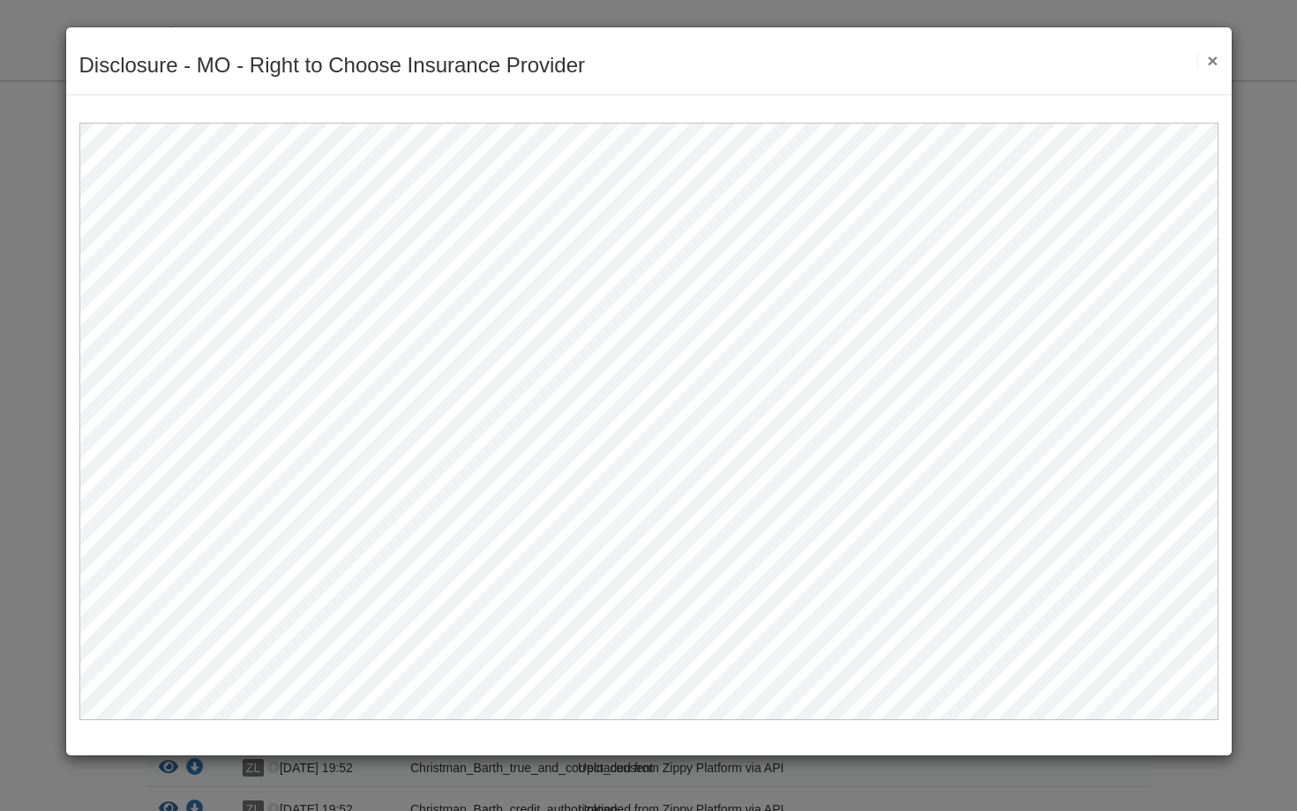
click at [1208, 61] on button "×" at bounding box center [1207, 60] width 20 height 19
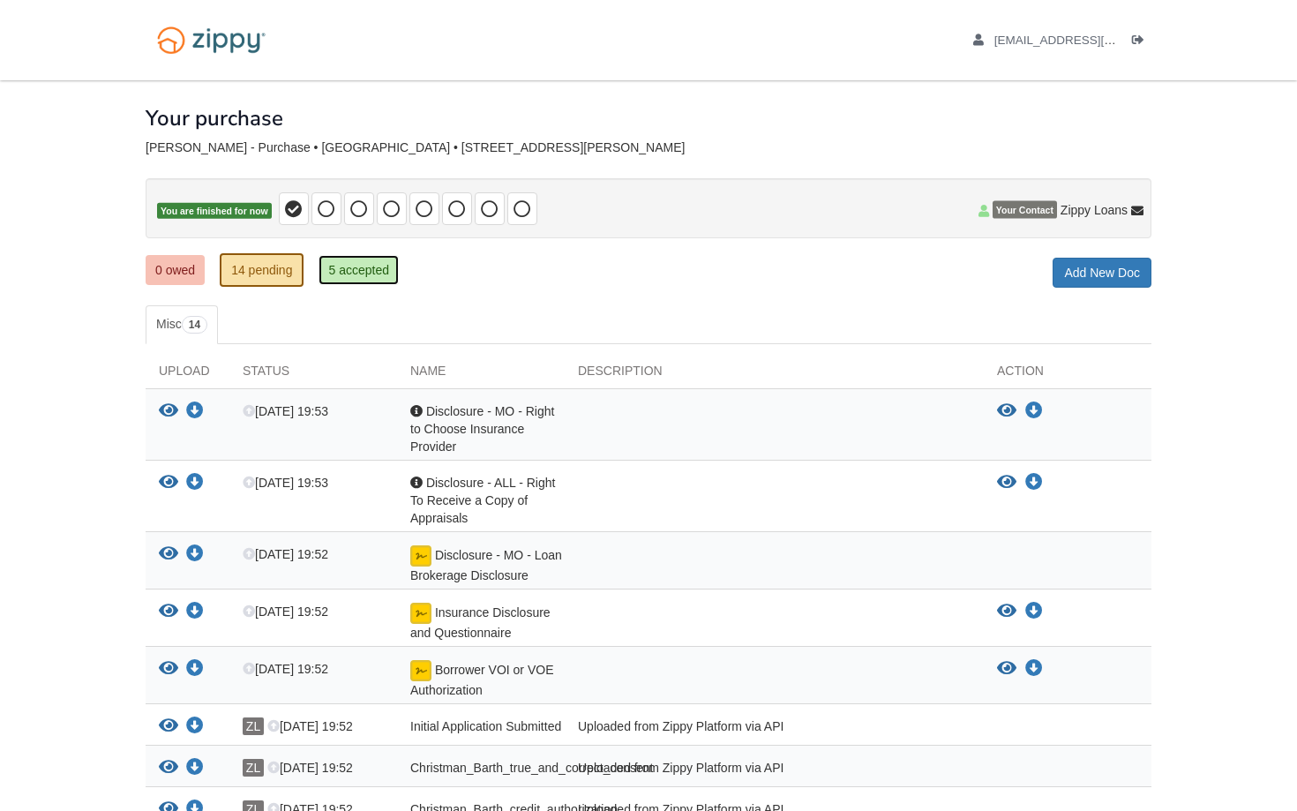
click at [356, 278] on link "5 accepted" at bounding box center [359, 270] width 80 height 30
